Goal: Task Accomplishment & Management: Use online tool/utility

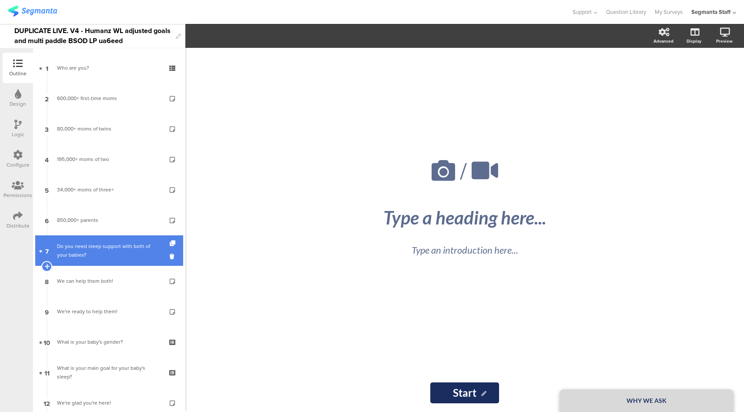
click at [98, 257] on div "Do you need sleep support with both of your babies?" at bounding box center [109, 250] width 104 height 17
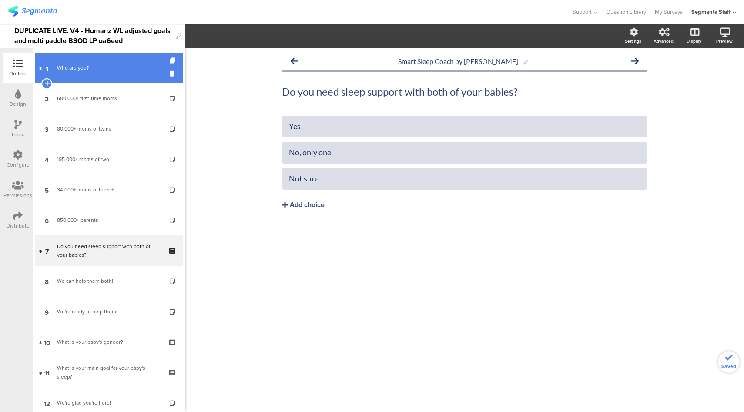
click at [121, 64] on div "Who are you?" at bounding box center [109, 68] width 104 height 9
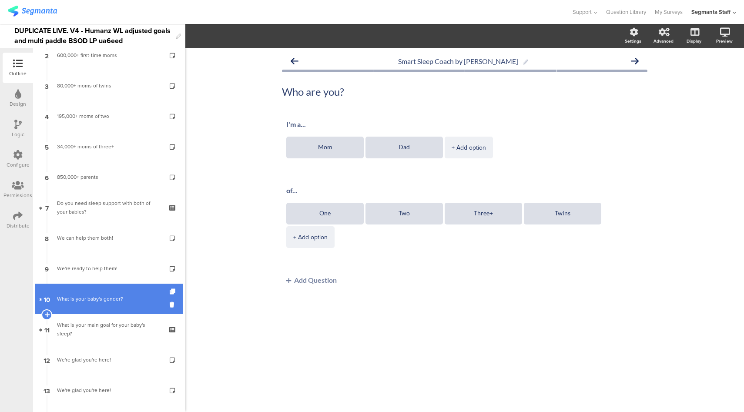
scroll to position [147, 0]
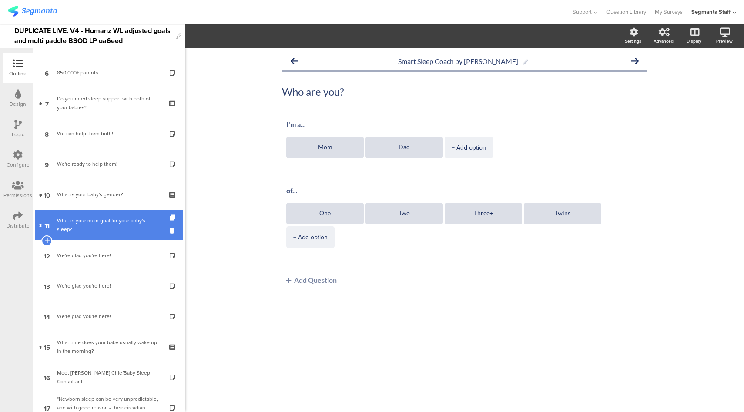
click at [115, 226] on div "What is your main goal for your baby's sleep?" at bounding box center [109, 224] width 104 height 17
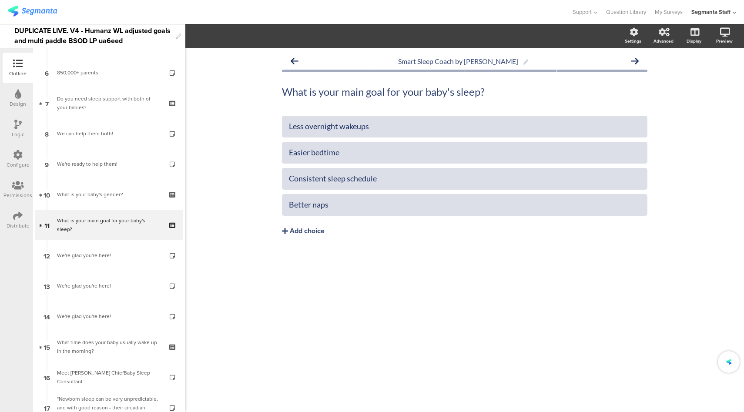
click at [13, 222] on div "Distribute" at bounding box center [18, 226] width 23 height 8
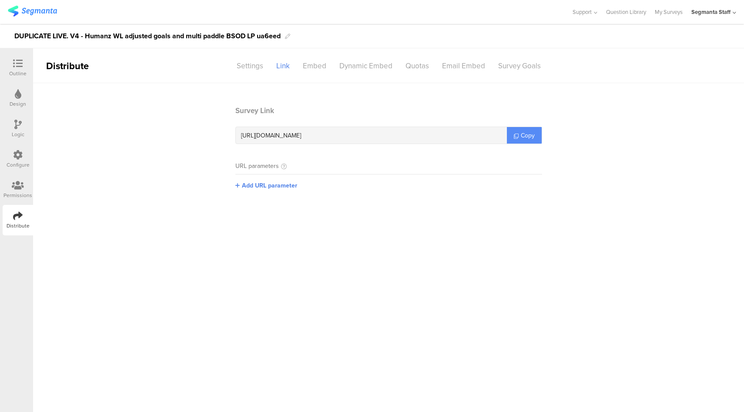
click at [523, 139] on span "Copy" at bounding box center [528, 135] width 14 height 9
